Goal: Information Seeking & Learning: Learn about a topic

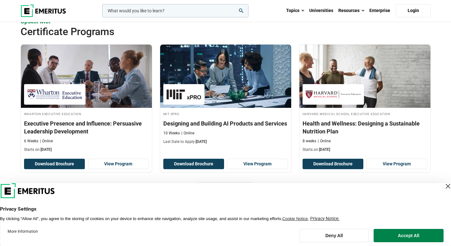
scroll to position [663, 0]
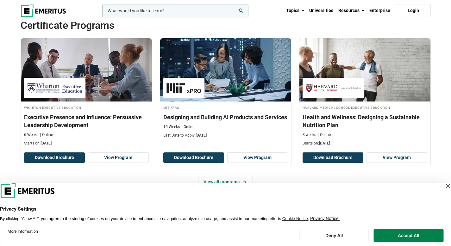
click at [443, 187] on div "Close Layer" at bounding box center [447, 186] width 9 height 9
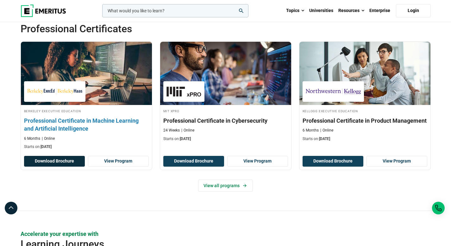
scroll to position [876, 0]
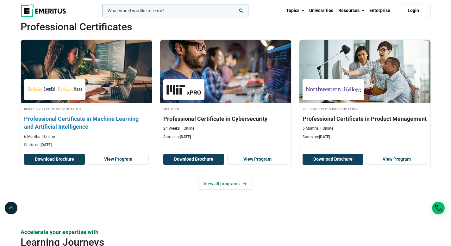
click at [84, 116] on h3 "Professional Certificate in Machine Learning and Artificial Intelligence" at bounding box center [86, 123] width 125 height 16
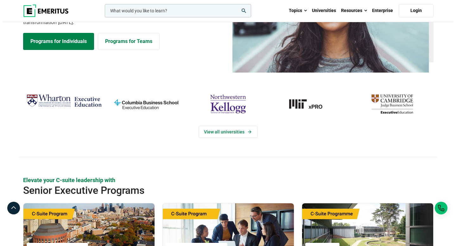
scroll to position [0, 0]
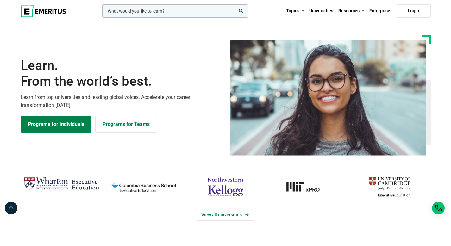
click at [194, 12] on input "woocommerce-product-search-field-0" at bounding box center [175, 10] width 146 height 13
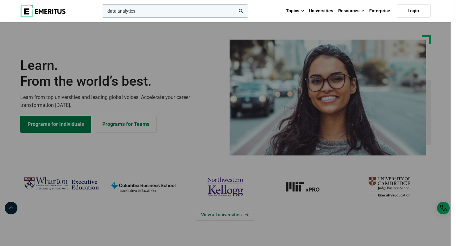
type input "data analytics"
click at [101, 13] on button "search" at bounding box center [101, 13] width 0 height 0
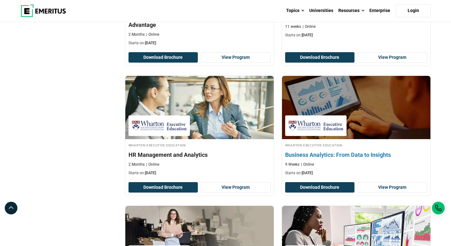
scroll to position [317, 0]
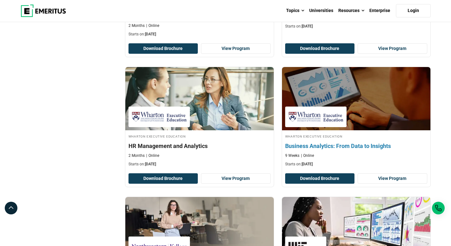
click at [318, 145] on h4 "Business Analytics: From Data to Insights" at bounding box center [356, 146] width 142 height 8
